Goal: Task Accomplishment & Management: Complete application form

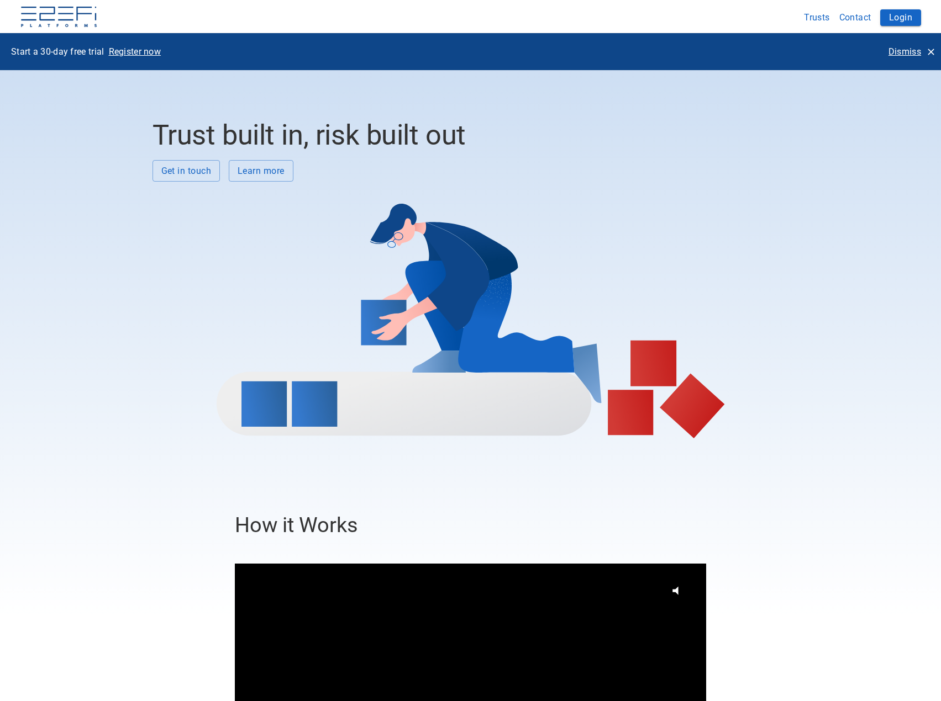
click at [895, 49] on p "Dismiss" at bounding box center [904, 51] width 33 height 13
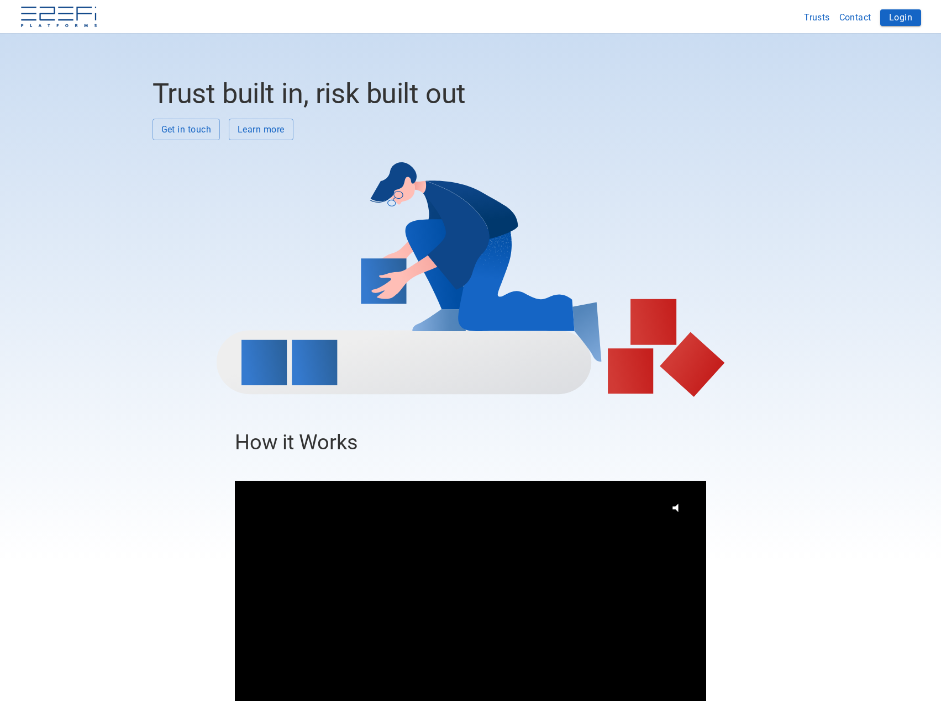
click at [892, 17] on button "Login" at bounding box center [900, 17] width 41 height 17
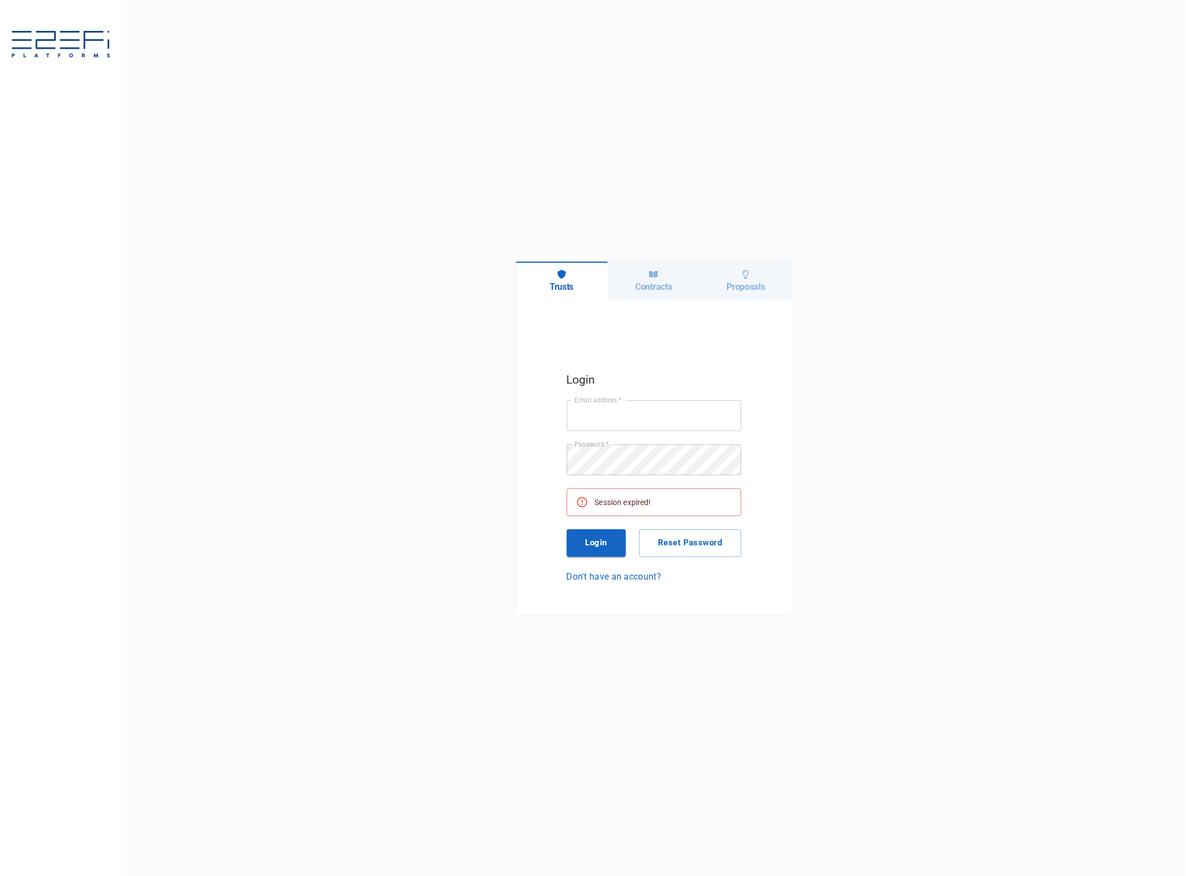
type input "jkennedy@boxandco.com.au"
click at [606, 542] on button "Login" at bounding box center [597, 544] width 60 height 28
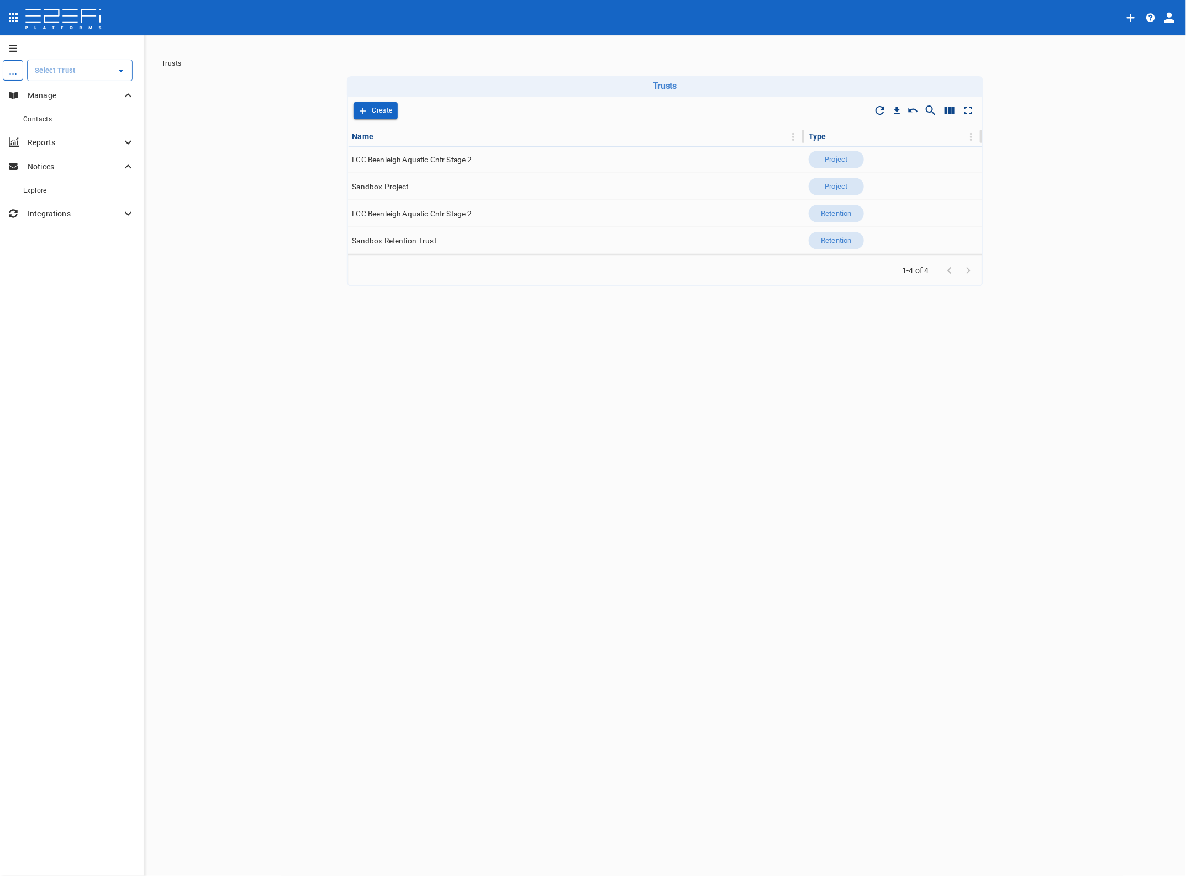
click at [64, 73] on input "text" at bounding box center [71, 71] width 79 height 12
click at [59, 124] on p "LCC Beenleigh A..." at bounding box center [54, 126] width 73 height 13
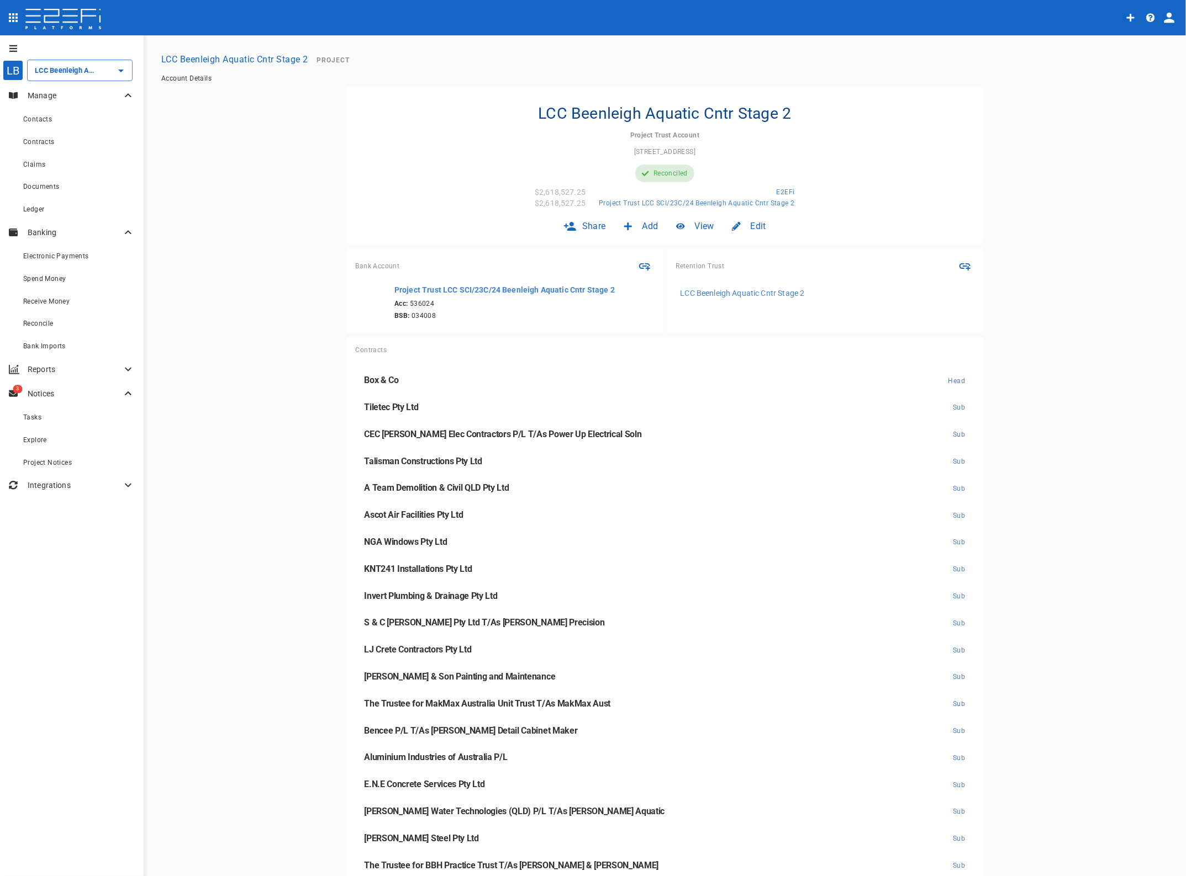
click at [34, 162] on span "Claims" at bounding box center [34, 165] width 22 height 8
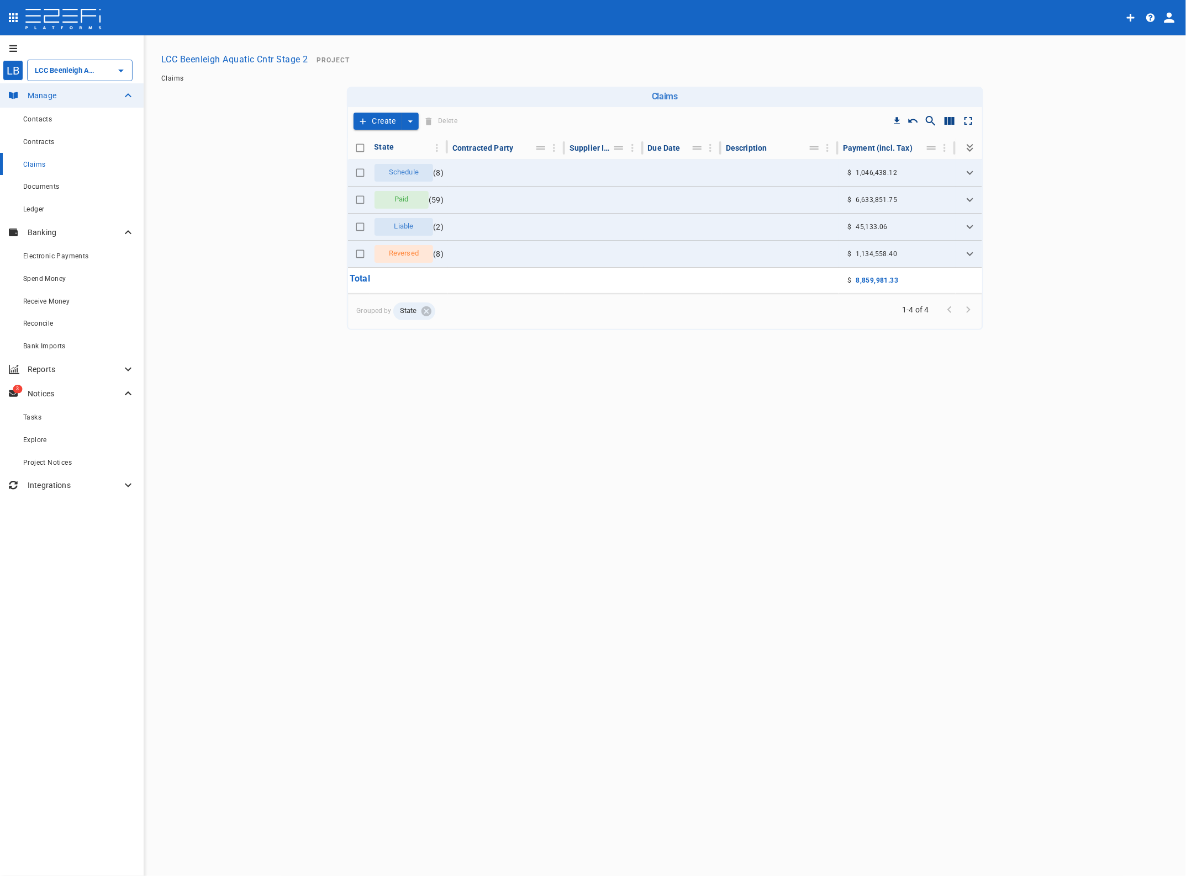
click at [967, 226] on icon "Expand" at bounding box center [969, 226] width 13 height 13
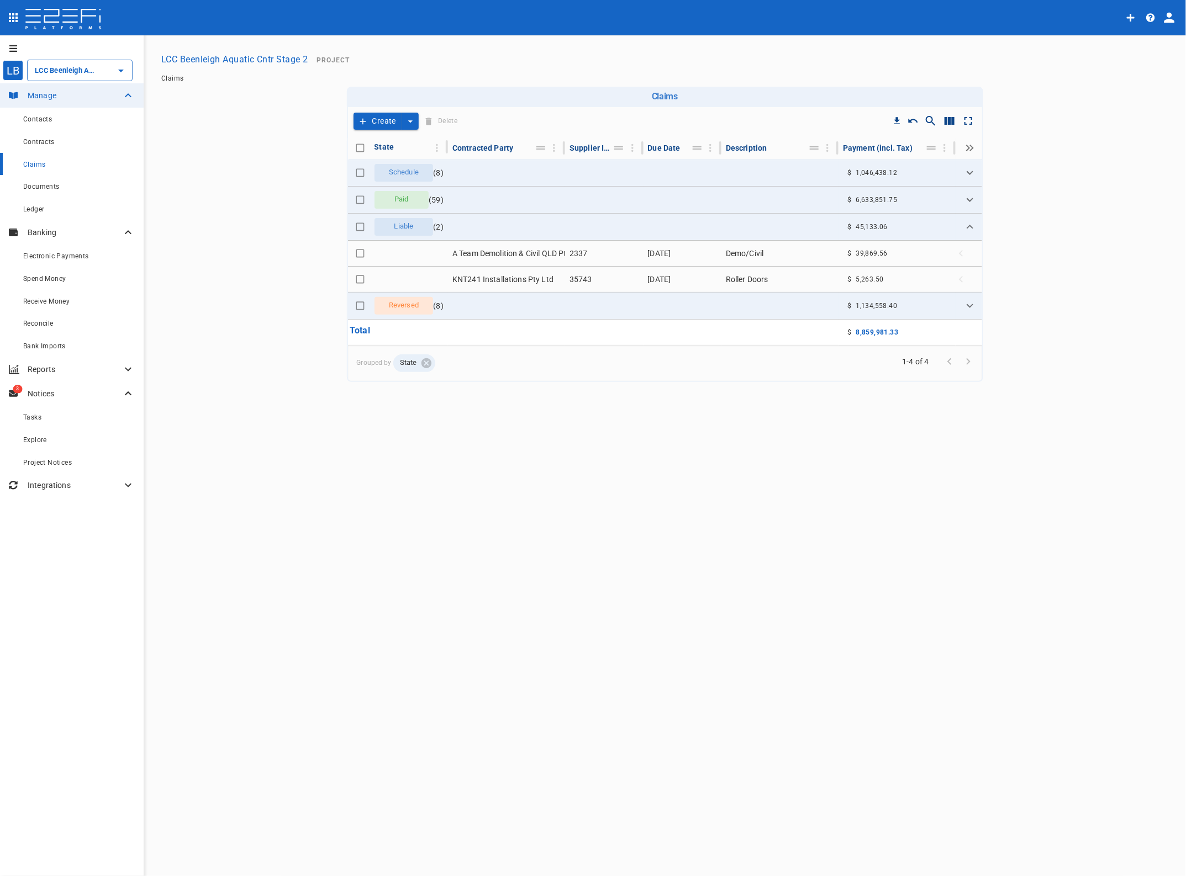
click at [410, 118] on icon "create claim type options" at bounding box center [410, 121] width 11 height 11
click at [398, 159] on span "Self Create" at bounding box center [385, 161] width 47 height 13
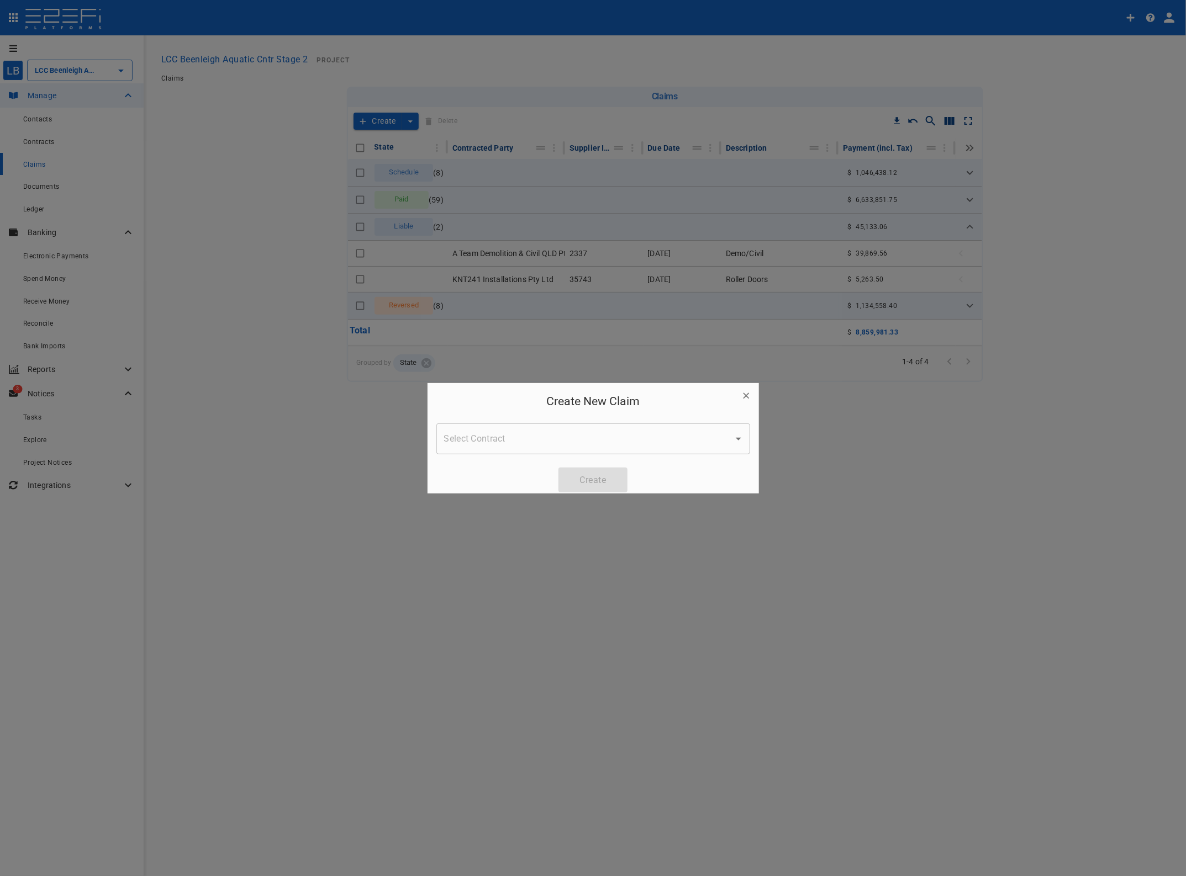
click at [524, 445] on input "Select Contract" at bounding box center [584, 439] width 287 height 21
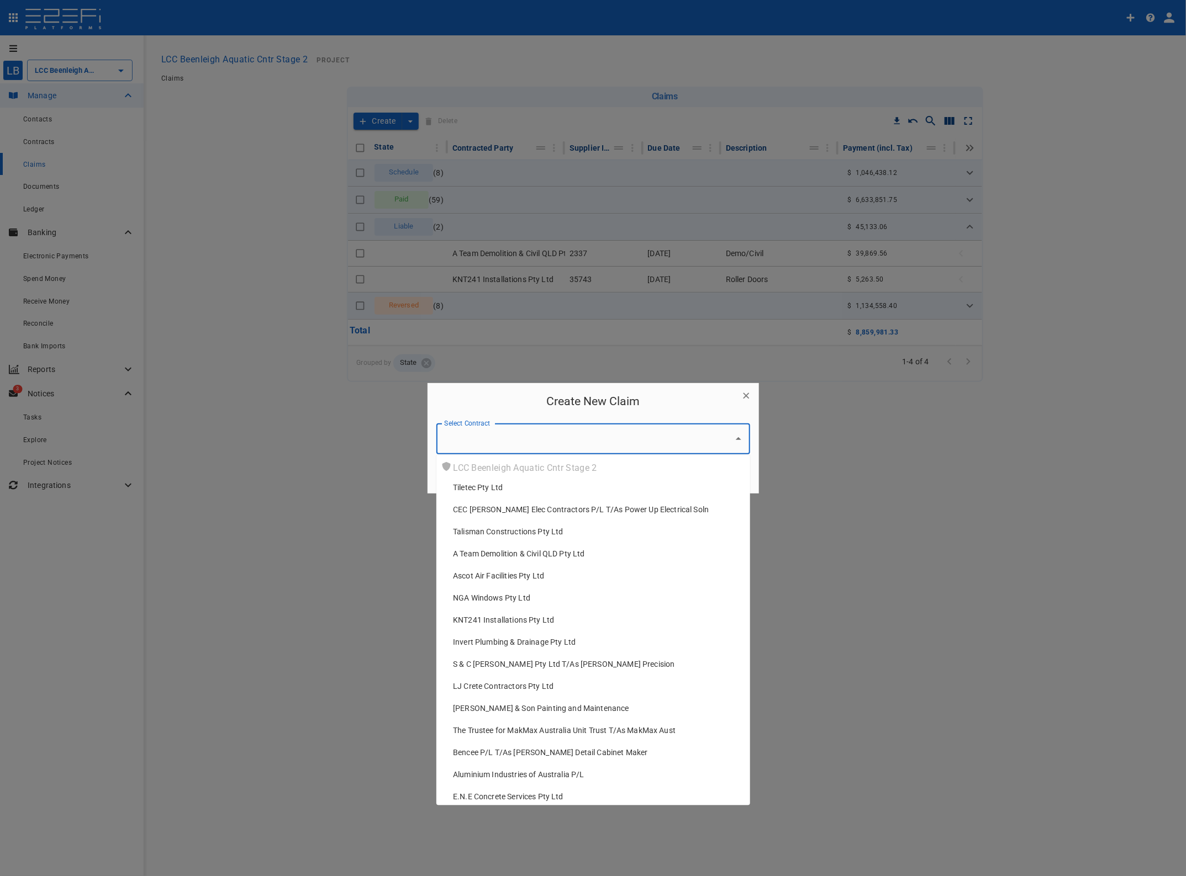
click at [508, 573] on span "Ascot Air Facilities Pty Ltd" at bounding box center [498, 575] width 91 height 11
type input "Ascot Air Facilities Pty Ltd"
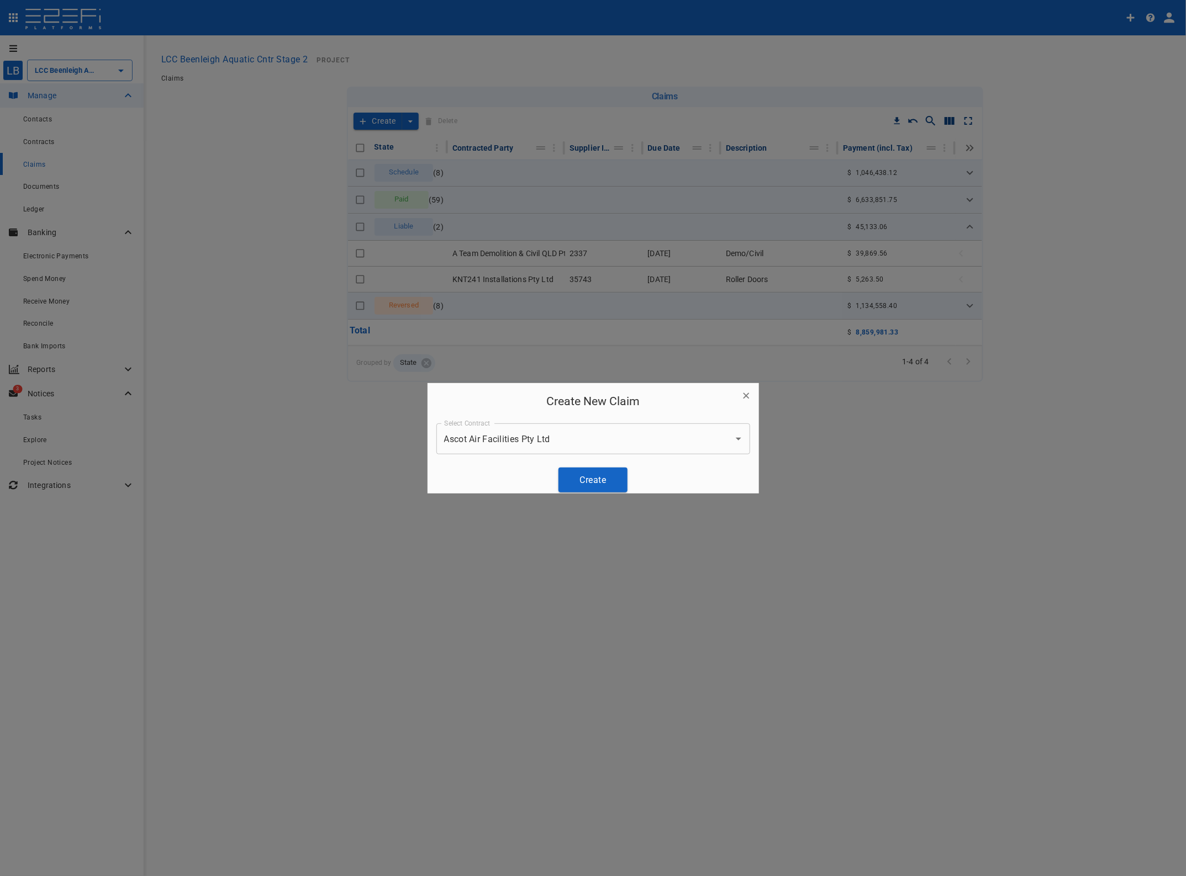
click at [584, 476] on button "Create" at bounding box center [592, 480] width 69 height 25
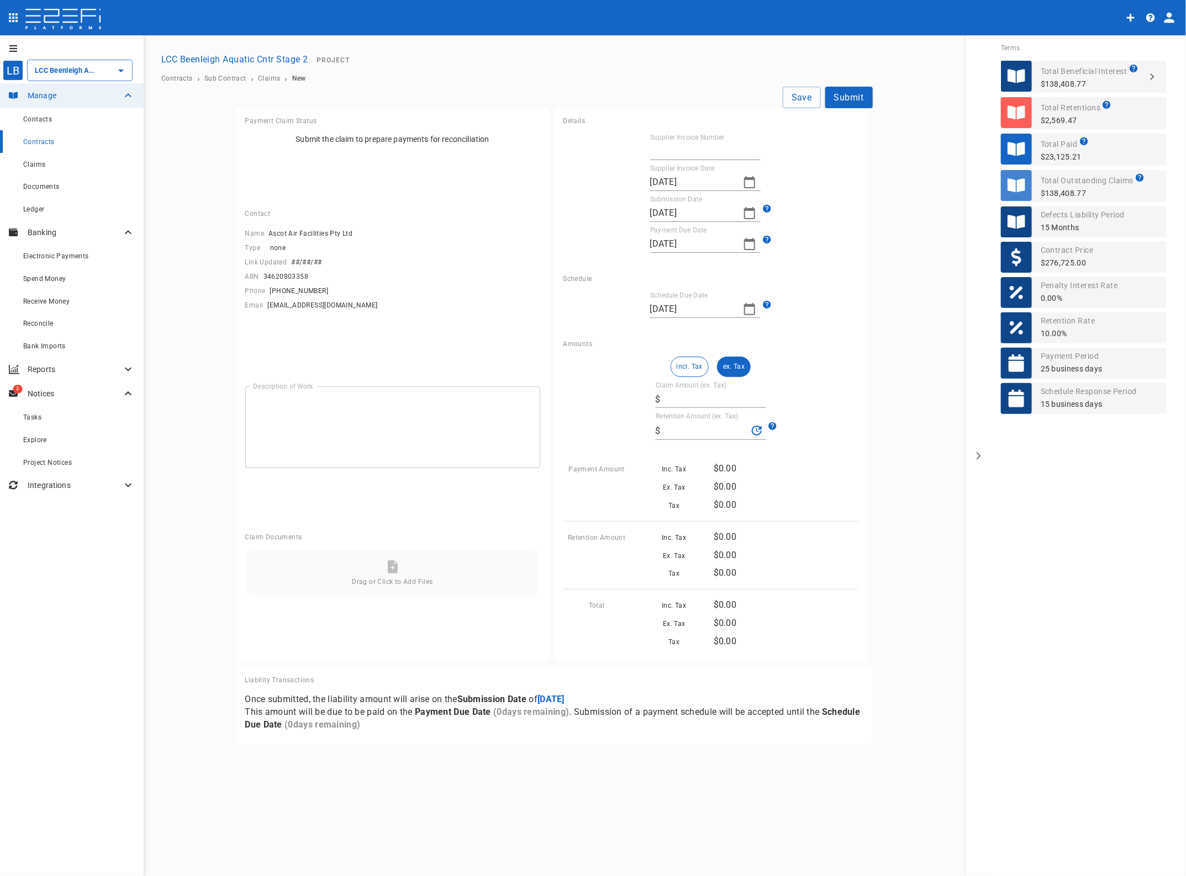
type input "29/09/2025"
type input "15/09/2025"
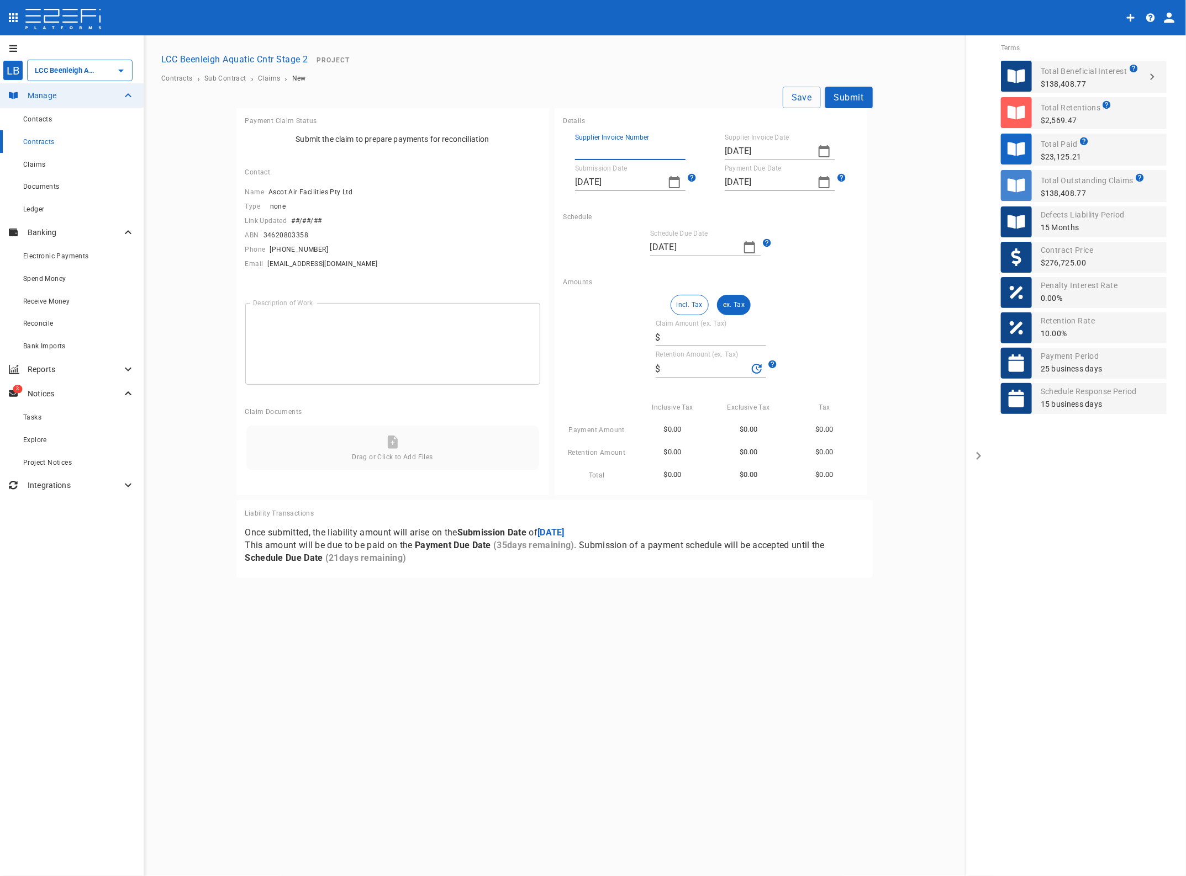
click at [591, 146] on input "Supplier Invoice Number" at bounding box center [630, 151] width 110 height 18
type input "2571-3"
click at [733, 303] on button "ex. Tax" at bounding box center [734, 305] width 34 height 20
click at [695, 338] on input "Claim Amount (ex. Tax)" at bounding box center [715, 338] width 101 height 18
type input "8"
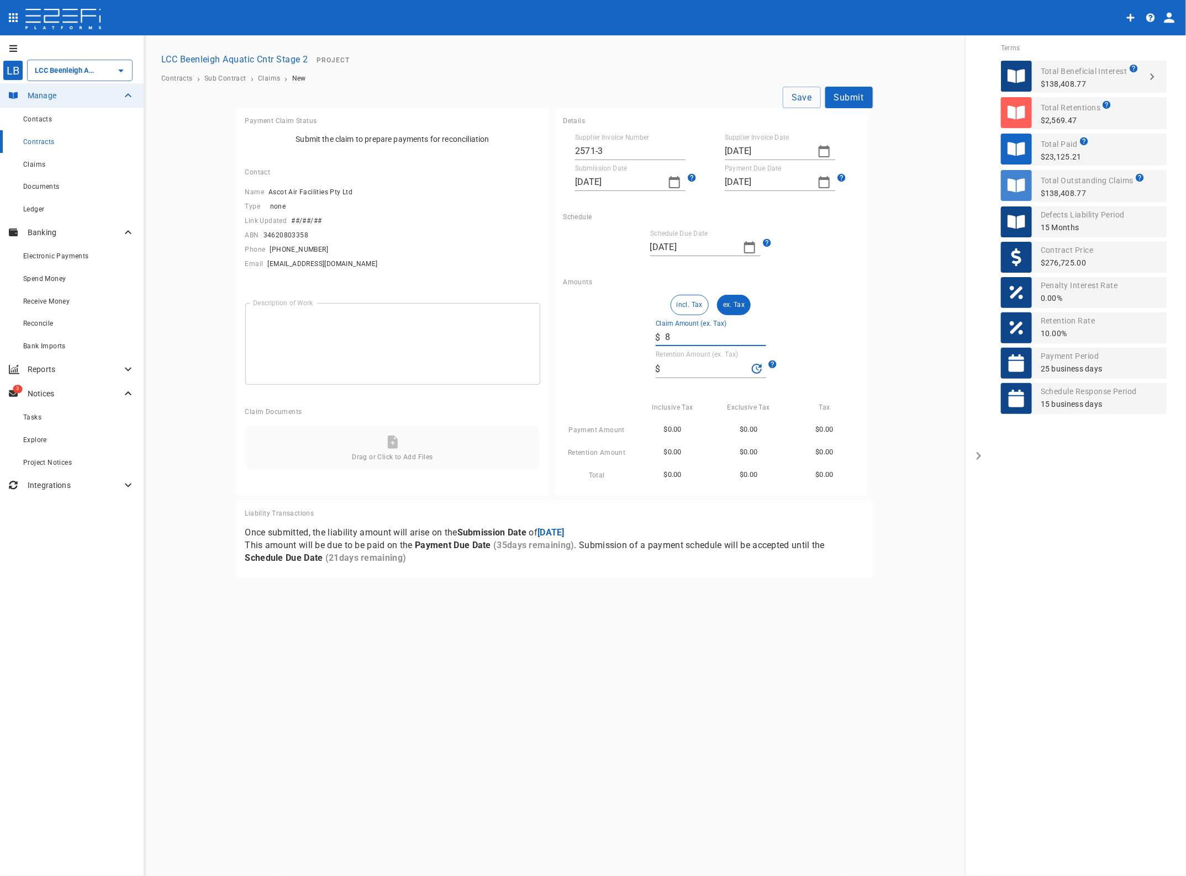
type input "0.8"
type input "86"
type input "8.6"
type input "865"
type input "86.5"
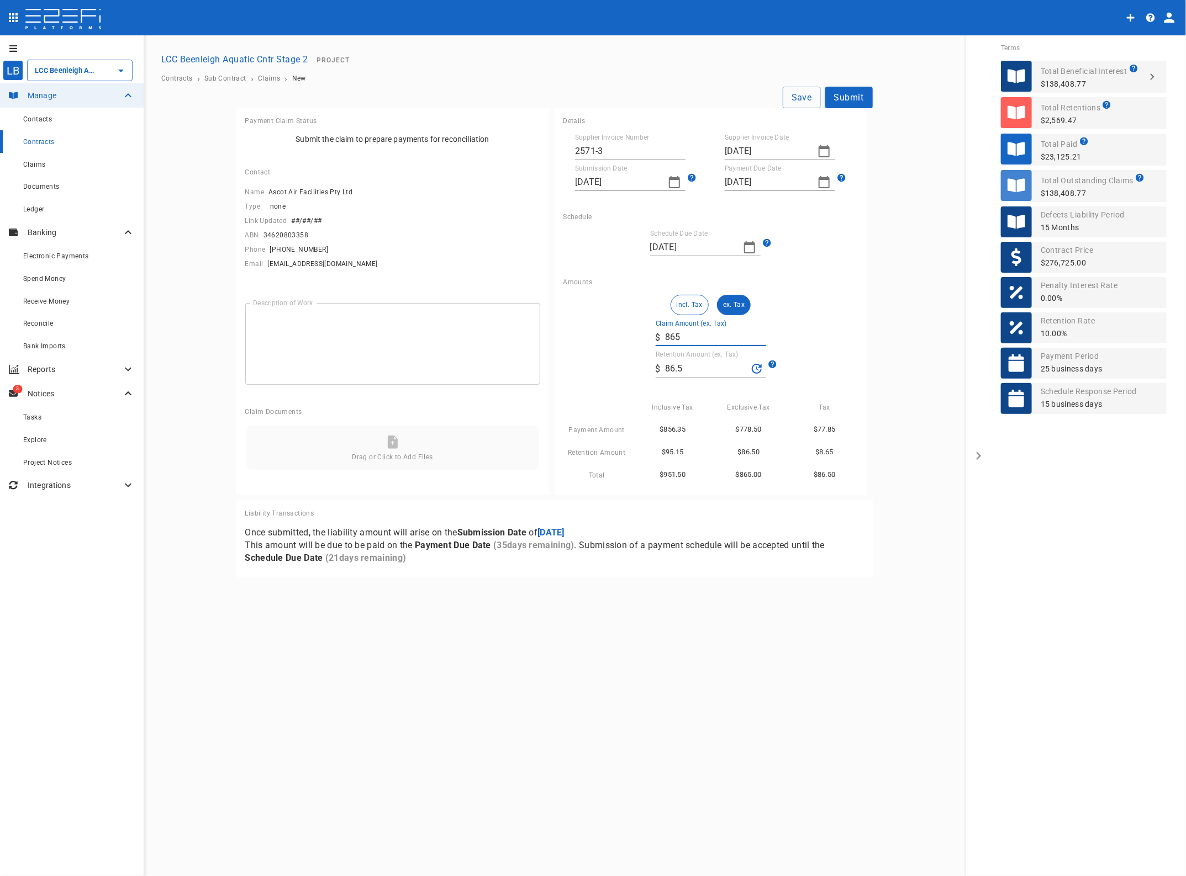
type input "8,652"
type input "865.2"
type input "86,527"
type input "8,652.7"
type input "86,527.8"
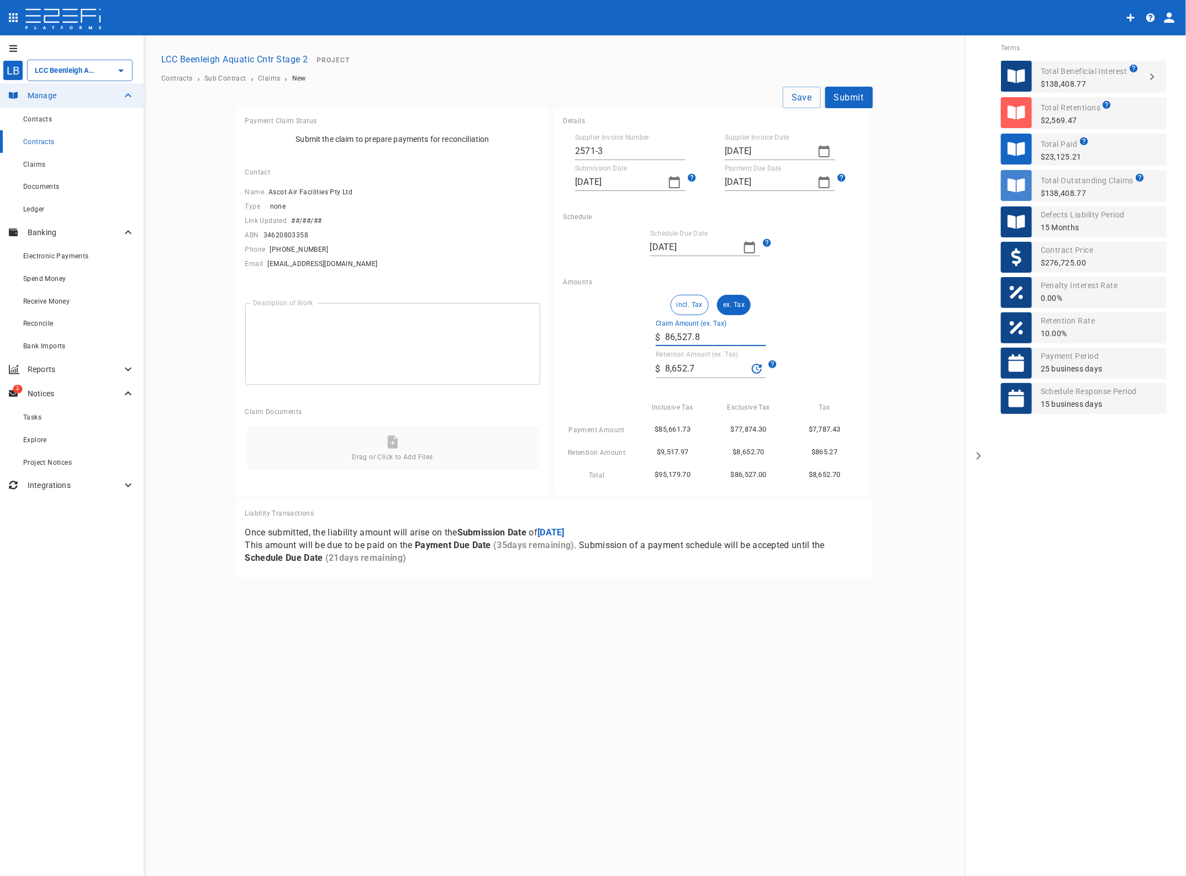
type input "8,652.78"
type input "86,527.83"
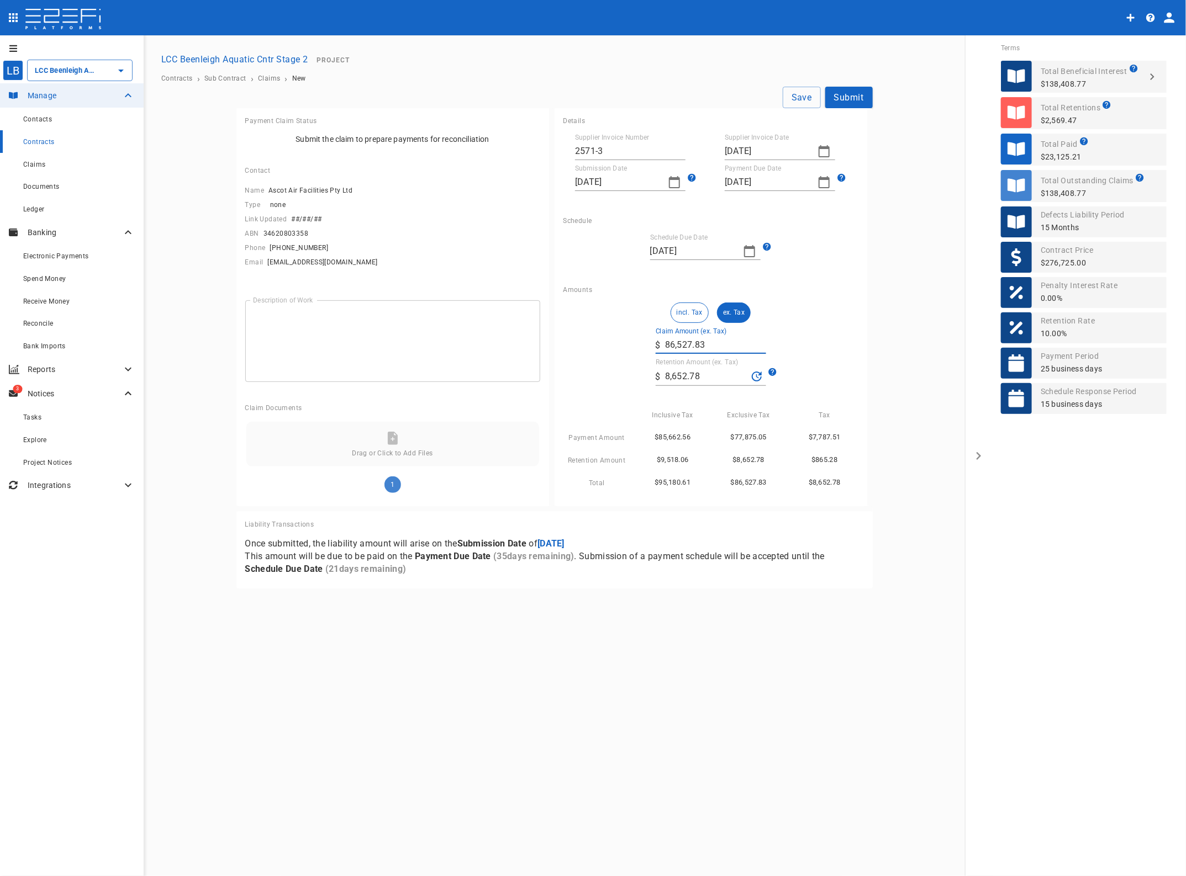
click at [313, 327] on textarea "Description of Work" at bounding box center [392, 342] width 279 height 64
type textarea "Air Con"
click at [804, 97] on button "Save" at bounding box center [802, 98] width 38 height 22
type input "25/08/2025"
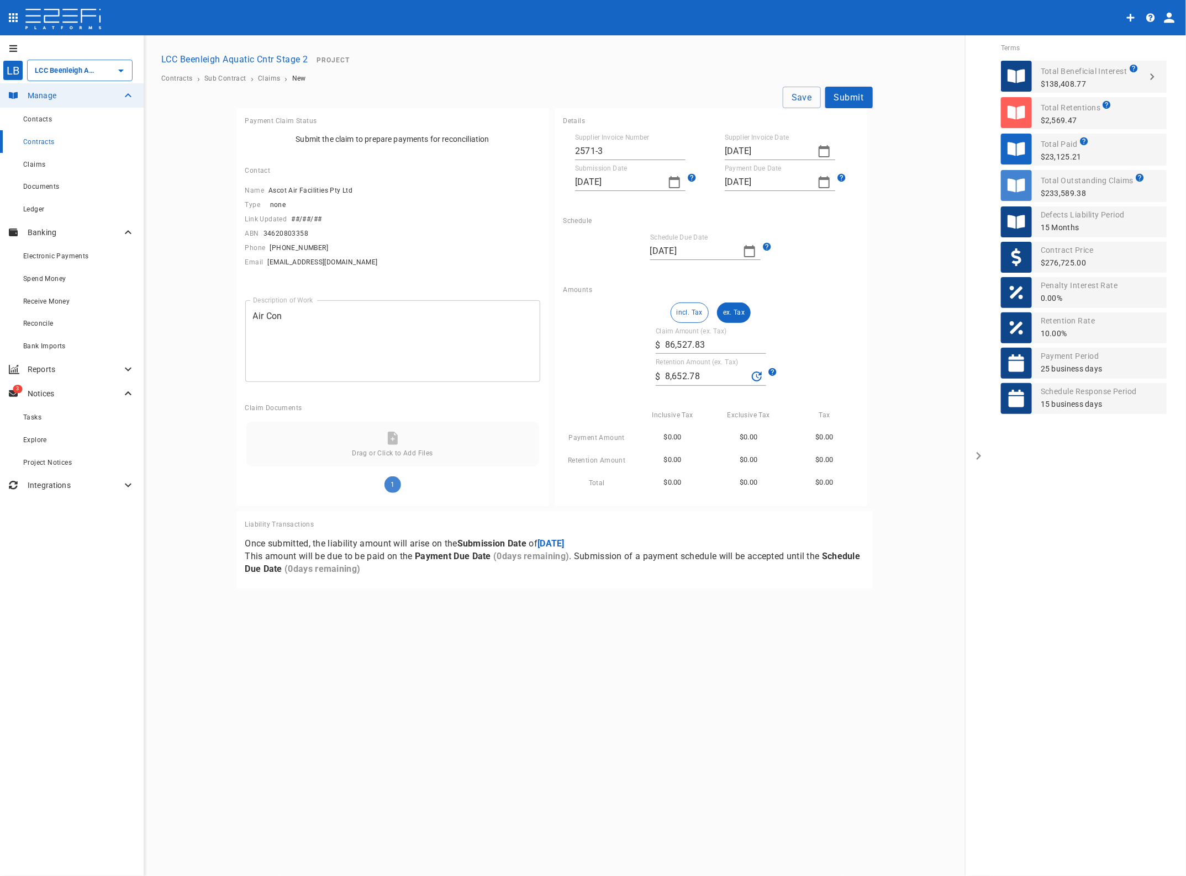
type input "29/09/2025"
type input "15/09/2025"
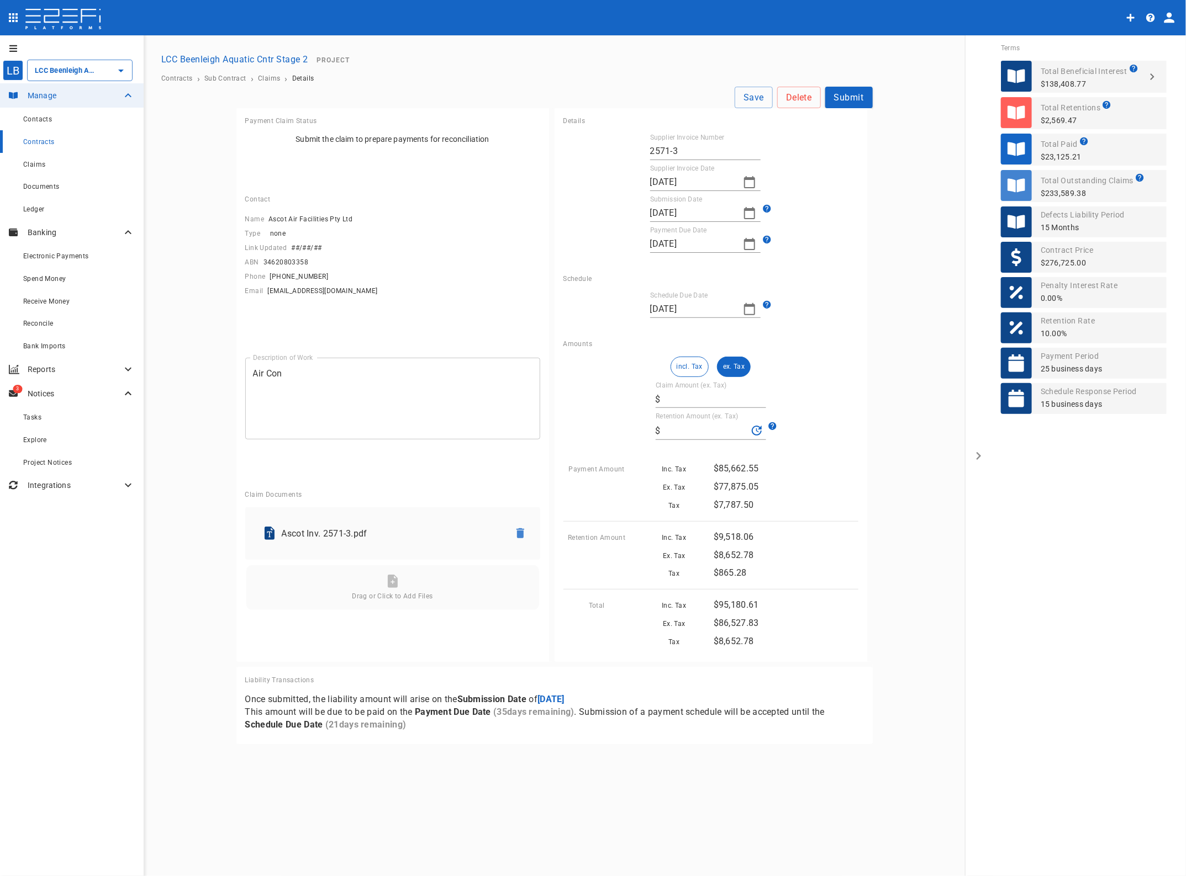
type input "86,527.83"
type input "8,652.78"
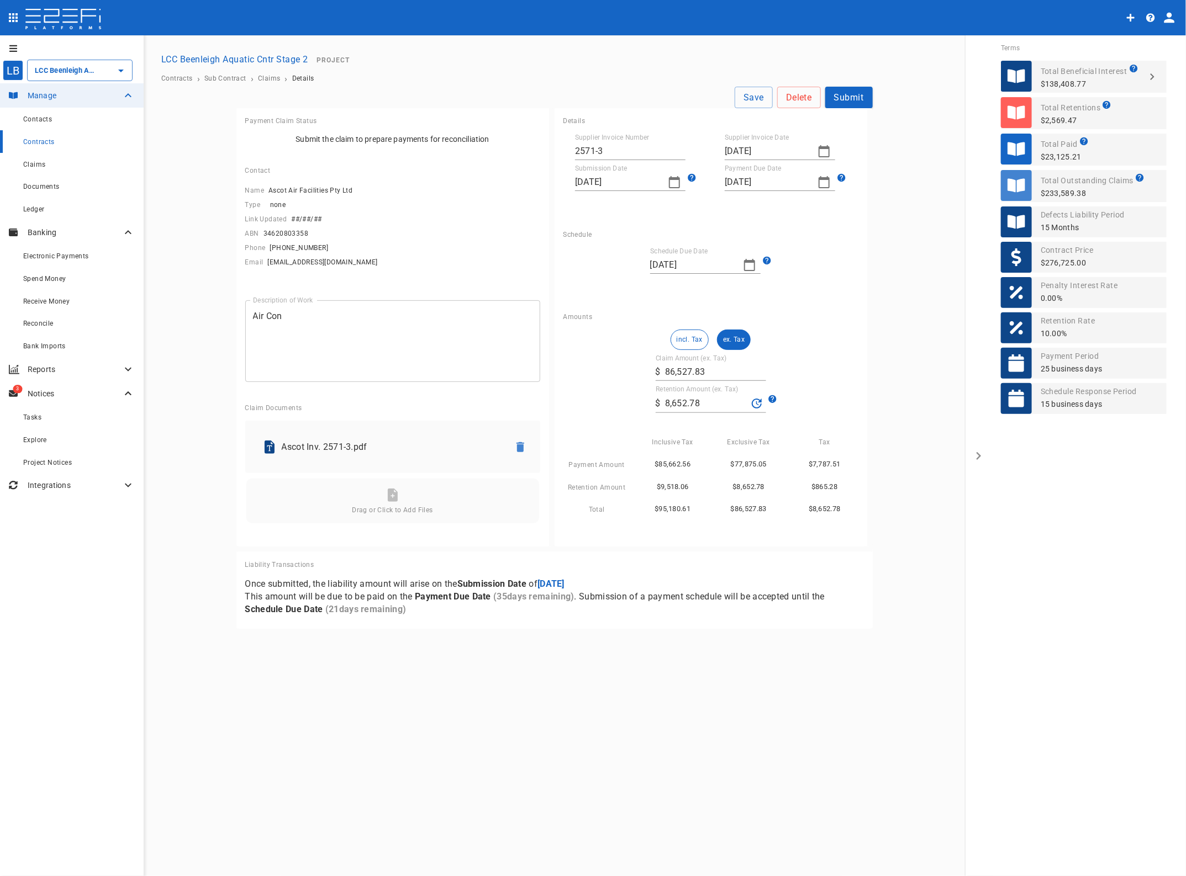
click at [844, 100] on button "Submit" at bounding box center [848, 98] width 47 height 22
